Goal: Information Seeking & Learning: Learn about a topic

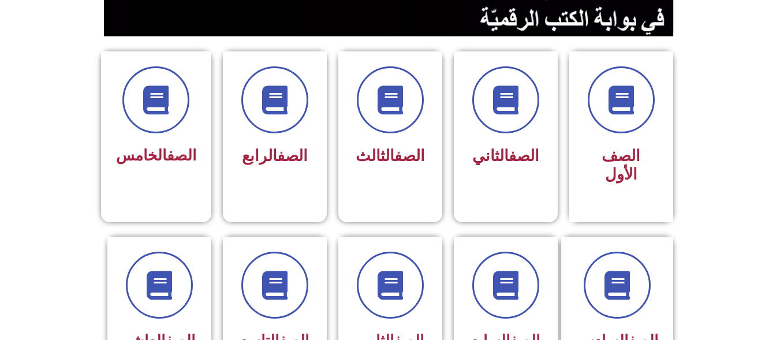
scroll to position [273, 0]
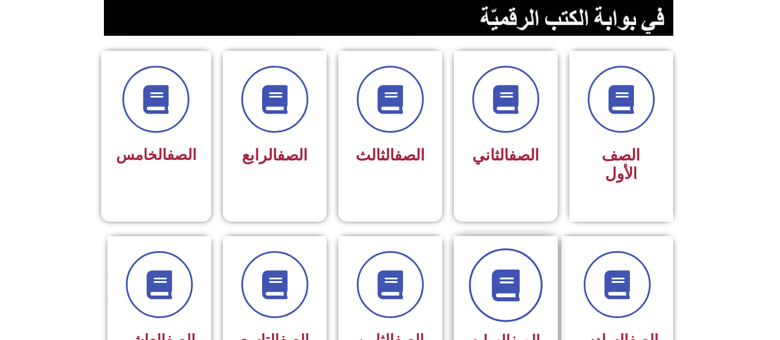
click at [496, 248] on span at bounding box center [506, 285] width 74 height 74
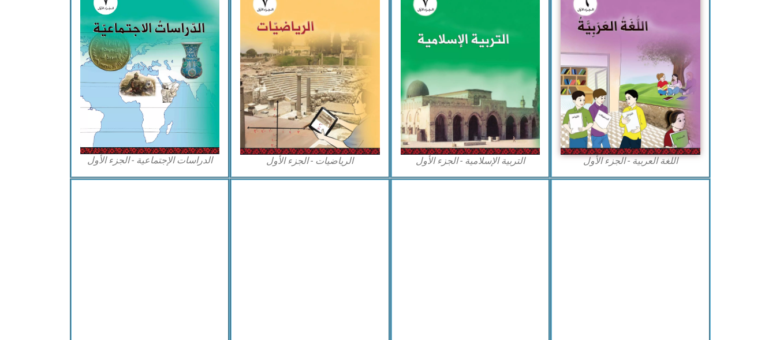
scroll to position [336, 0]
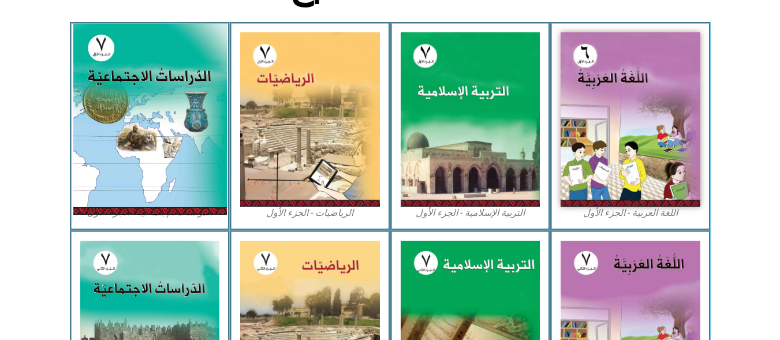
click at [124, 137] on img at bounding box center [150, 119] width 154 height 191
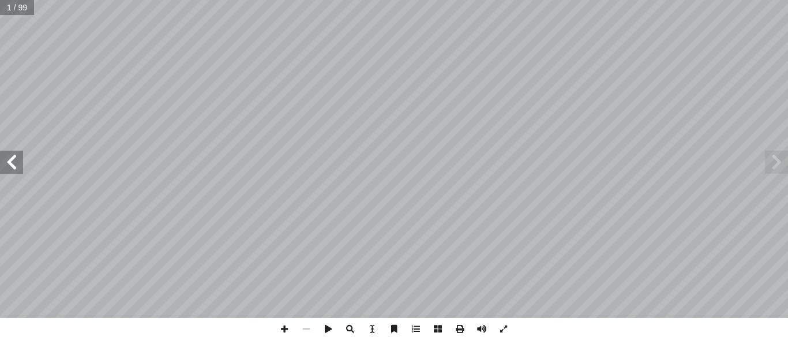
click at [7, 160] on span at bounding box center [11, 162] width 23 height 23
click at [777, 164] on span at bounding box center [776, 162] width 23 height 23
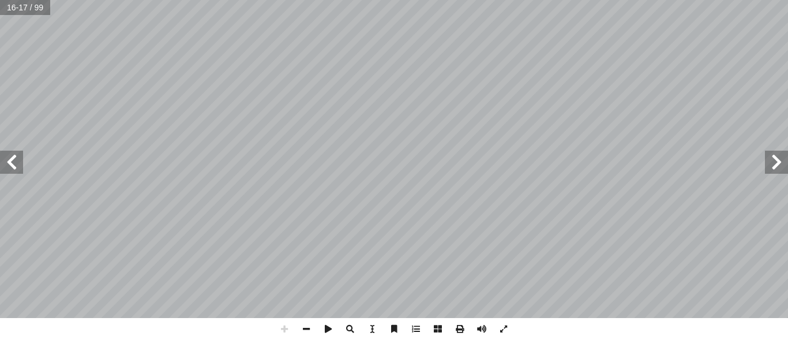
drag, startPoint x: 766, startPoint y: 162, endPoint x: 311, endPoint y: 330, distance: 485.6
click at [311, 330] on span at bounding box center [307, 329] width 22 height 22
click at [307, 329] on span at bounding box center [307, 329] width 22 height 22
click at [279, 333] on span at bounding box center [285, 329] width 22 height 22
click at [772, 166] on span at bounding box center [776, 162] width 23 height 23
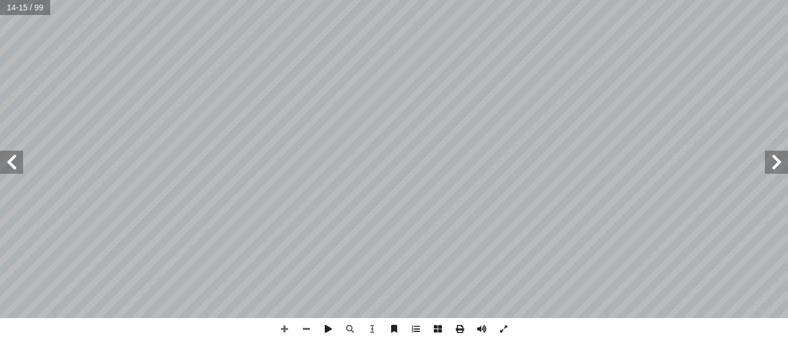
click at [779, 169] on span at bounding box center [776, 162] width 23 height 23
click at [777, 160] on span at bounding box center [776, 162] width 23 height 23
click at [0, 152] on span at bounding box center [11, 162] width 23 height 23
click at [483, 0] on html "الصفحة الرئيسية الصف الأول الصف الثاني الصف الثالث الصف الرابع الصف الخامس الصف…" at bounding box center [394, 52] width 788 height 105
click at [456, 329] on span at bounding box center [460, 329] width 22 height 22
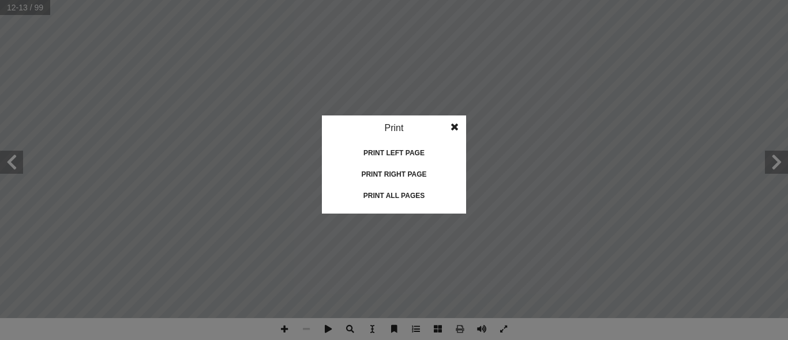
click at [455, 128] on span at bounding box center [454, 126] width 21 height 23
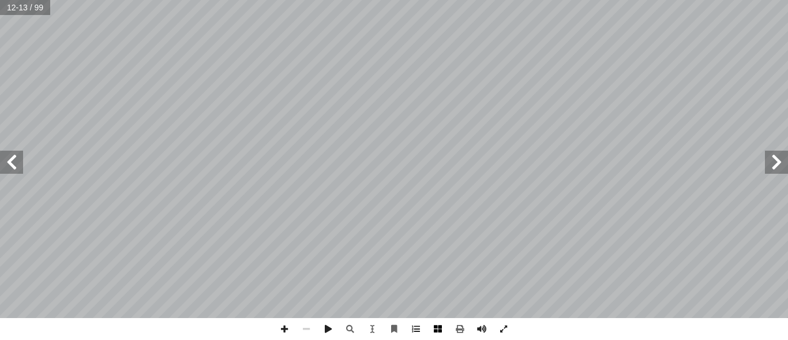
click at [436, 334] on span at bounding box center [438, 329] width 22 height 22
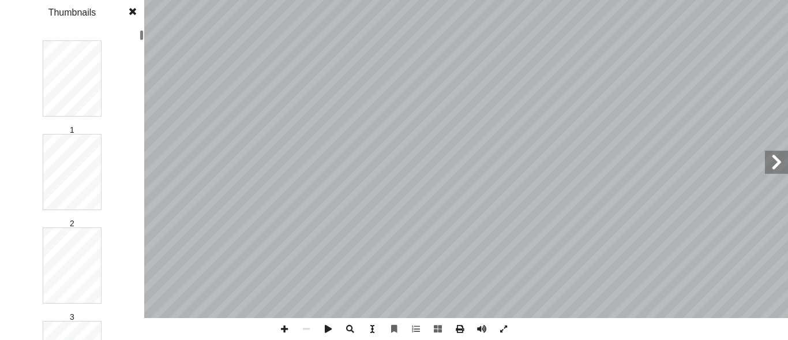
click at [368, 326] on span at bounding box center [372, 329] width 22 height 22
drag, startPoint x: 380, startPoint y: 326, endPoint x: 387, endPoint y: 326, distance: 6.3
click at [385, 326] on div at bounding box center [394, 329] width 241 height 22
click at [393, 328] on span at bounding box center [394, 329] width 22 height 22
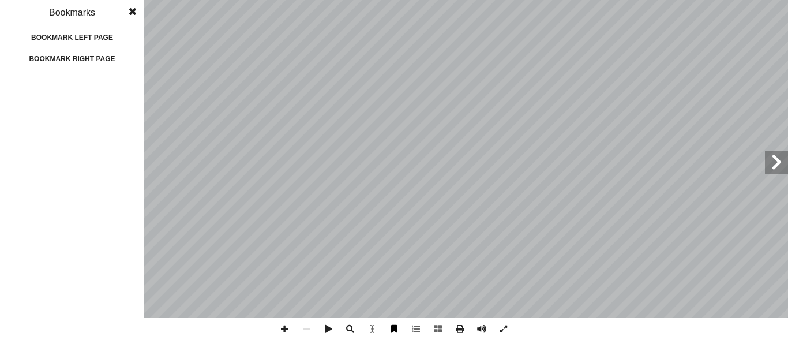
click at [393, 328] on span at bounding box center [394, 329] width 22 height 22
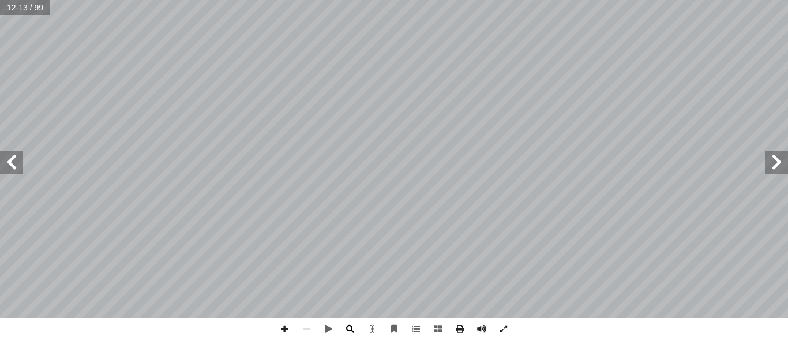
click at [345, 330] on span at bounding box center [350, 329] width 22 height 22
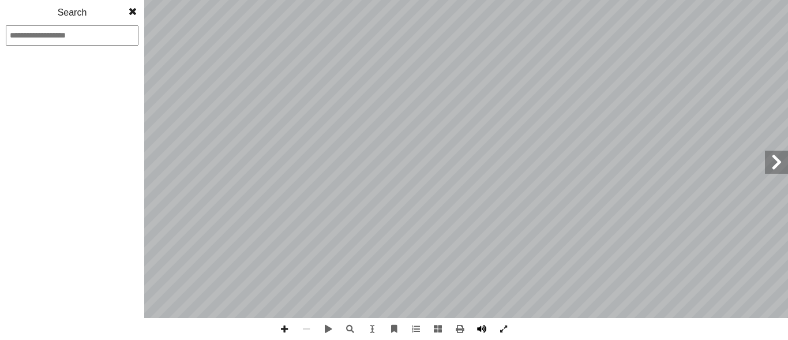
click at [477, 320] on span at bounding box center [482, 329] width 22 height 22
click at [483, 328] on span at bounding box center [482, 329] width 22 height 22
click at [501, 327] on span at bounding box center [504, 329] width 22 height 22
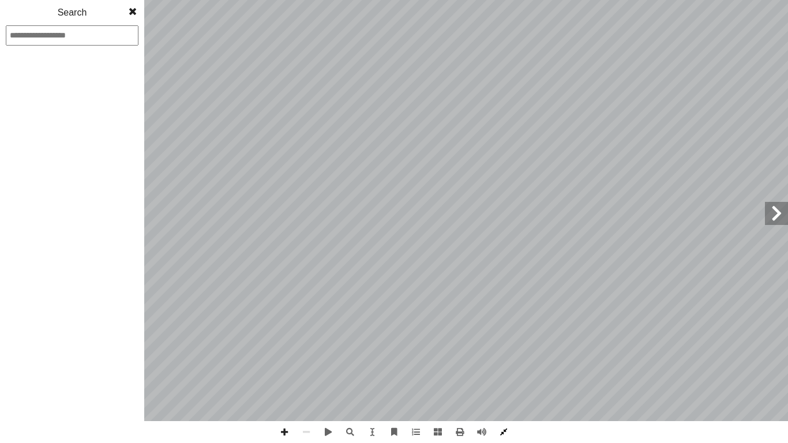
click at [505, 339] on span at bounding box center [504, 432] width 22 height 22
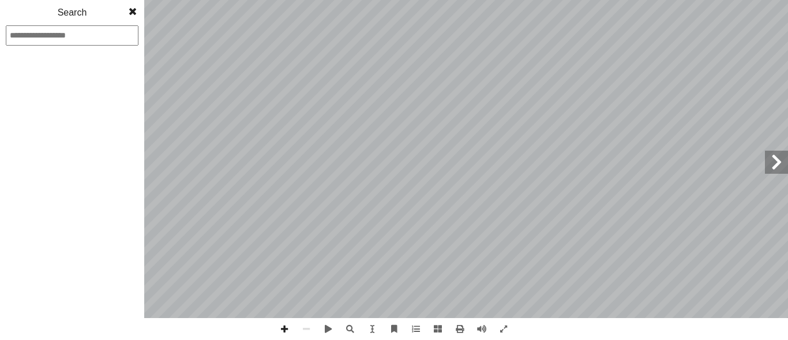
click at [779, 163] on span at bounding box center [776, 162] width 23 height 23
click at [129, 7] on span at bounding box center [132, 11] width 21 height 23
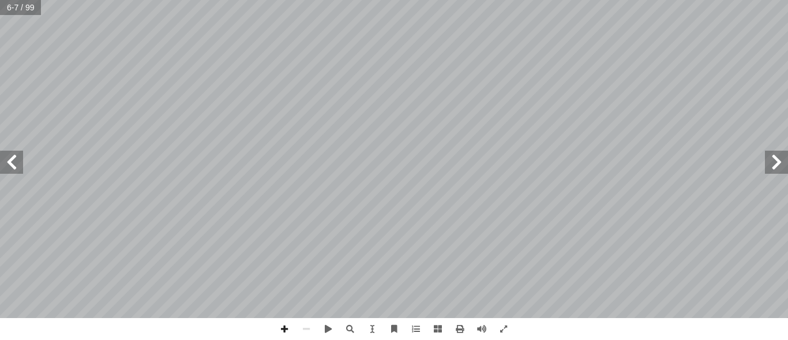
click at [788, 151] on div "سلامية إ ا لة ال الدو ات ّ عابرة للقار ١ الوحدة ولى أ ا ال شجرة (الرضوان) في قل…" at bounding box center [394, 159] width 788 height 318
